Goal: Task Accomplishment & Management: Use online tool/utility

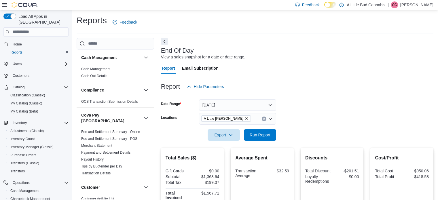
scroll to position [43, 0]
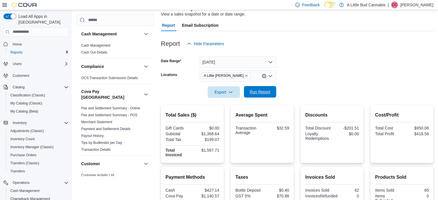
click at [256, 96] on span "Run Report" at bounding box center [260, 92] width 25 height 12
click at [262, 93] on span "Run Report" at bounding box center [260, 92] width 21 height 6
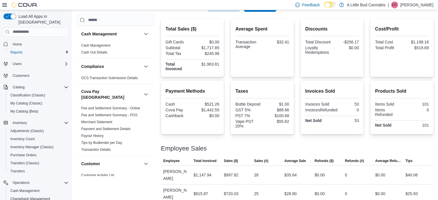
scroll to position [129, 0]
click at [299, 81] on div "Payment Methods Cash $521.26 Cova Pay $1,442.55 Cashback $0.00 Taxes Bottle Dep…" at bounding box center [297, 107] width 273 height 53
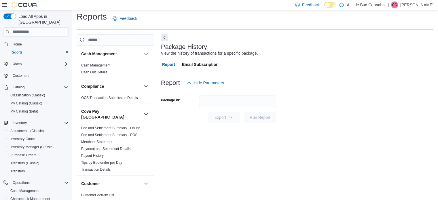
scroll to position [375, 0]
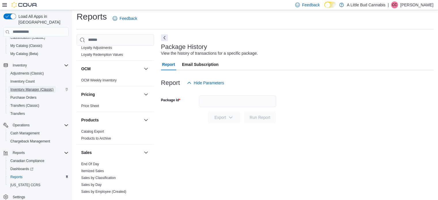
click at [35, 87] on span "Inventory Manager (Classic)" at bounding box center [31, 89] width 43 height 5
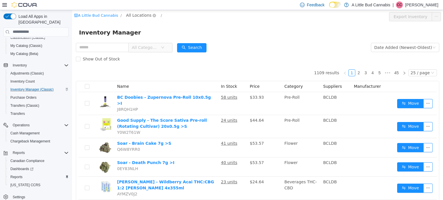
click at [140, 14] on span "All Locations" at bounding box center [138, 15] width 25 height 6
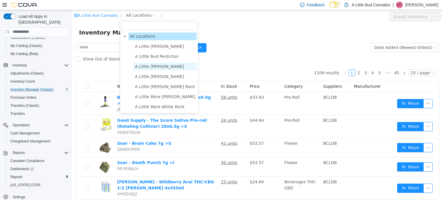
click at [161, 68] on span "A Little [PERSON_NAME]" at bounding box center [159, 66] width 49 height 5
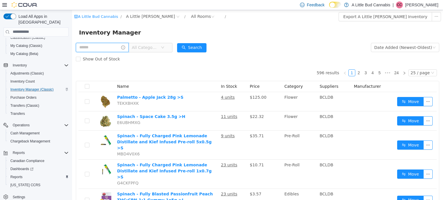
click at [107, 47] on input "text" at bounding box center [102, 47] width 53 height 9
type input "*********"
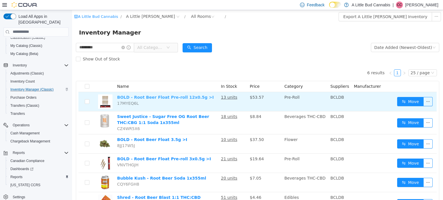
click at [174, 95] on link "BOLD - Root Beer Float Pre-roll 12x0.5g >I" at bounding box center [165, 97] width 97 height 5
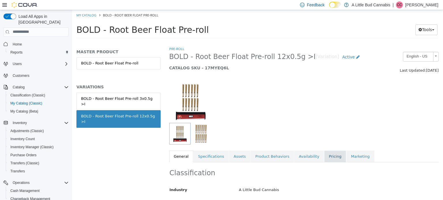
click at [324, 157] on link "Pricing" at bounding box center [335, 156] width 22 height 12
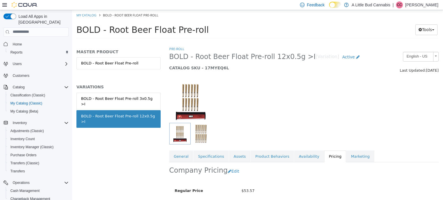
scroll to position [52, 0]
